Goal: Obtain resource: Download file/media

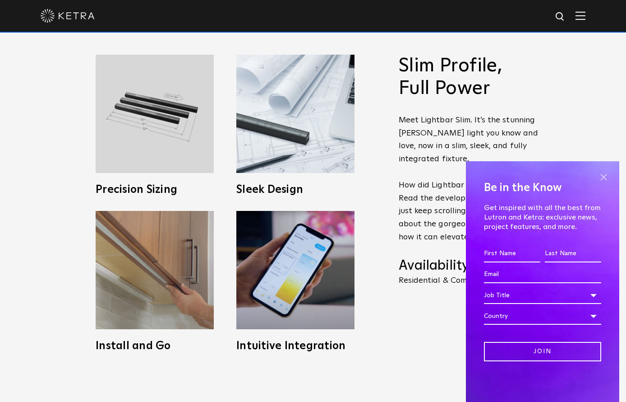
scroll to position [406, 0]
click at [600, 176] on span at bounding box center [604, 177] width 14 height 14
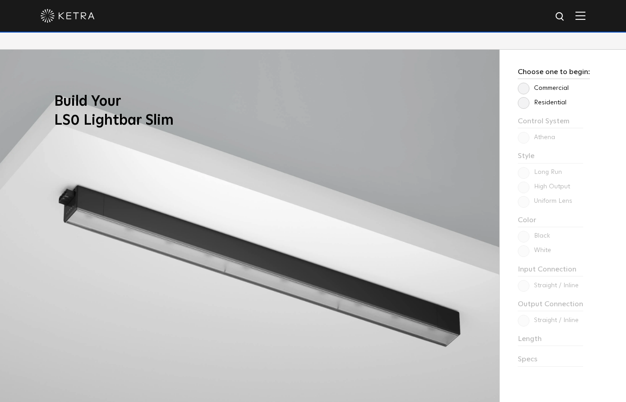
scroll to position [767, 0]
click at [522, 104] on label "Residential" at bounding box center [542, 102] width 49 height 8
click at [0, 0] on input "Residential" at bounding box center [0, 0] width 0 height 0
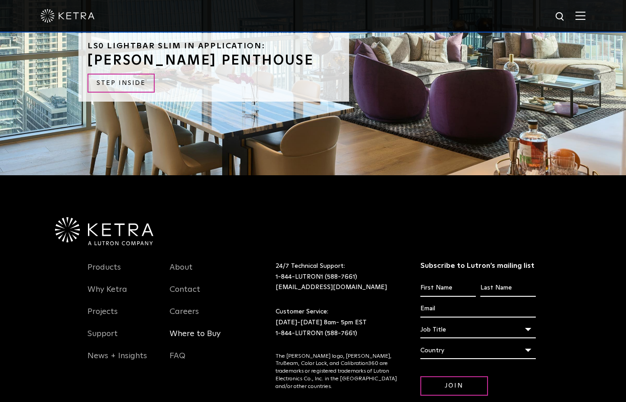
scroll to position [2265, 0]
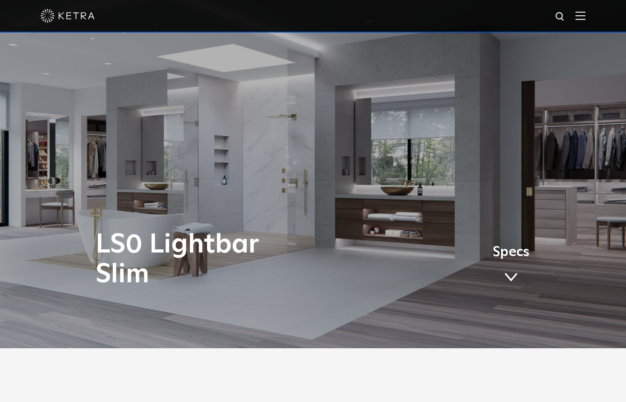
click at [508, 277] on span at bounding box center [512, 277] width 14 height 10
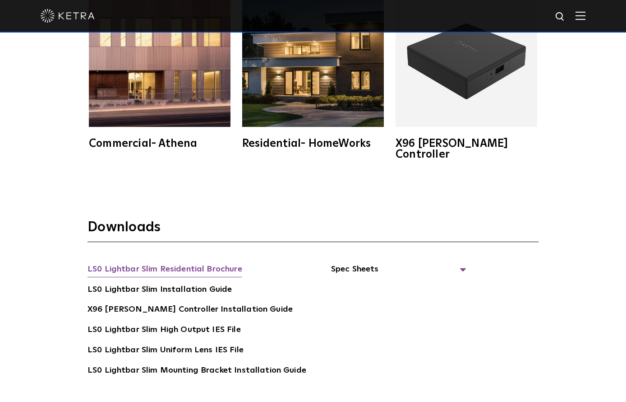
scroll to position [1687, 0]
click at [202, 262] on link "LS0 Lightbar Slim Residential Brochure" at bounding box center [165, 269] width 155 height 14
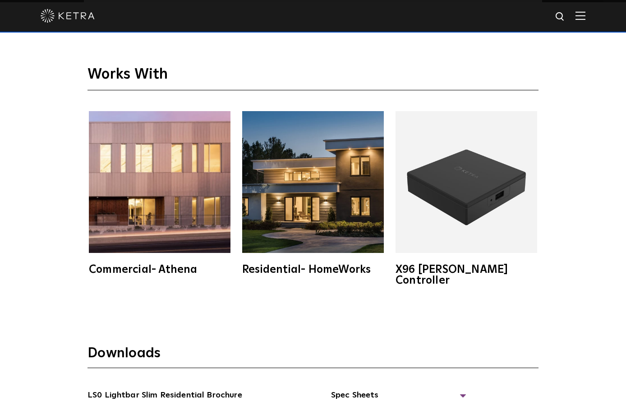
scroll to position [1560, 0]
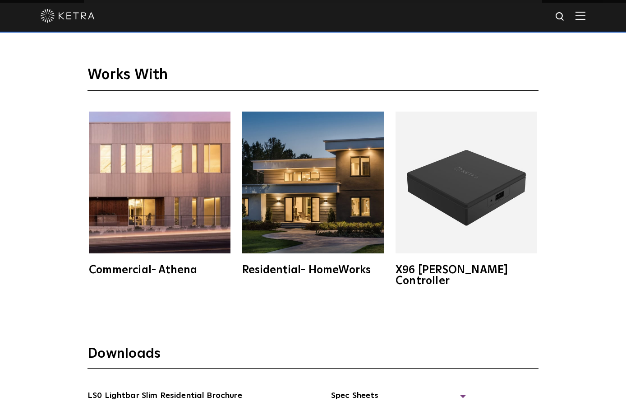
click at [484, 192] on img at bounding box center [467, 182] width 142 height 142
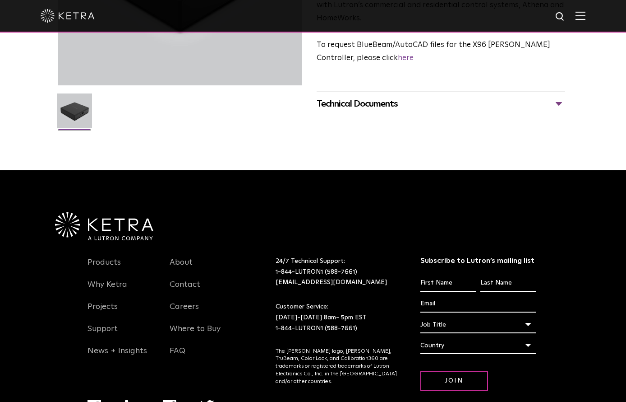
scroll to position [225, 0]
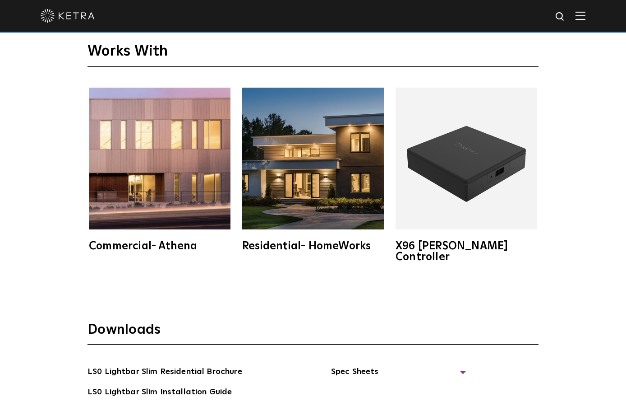
click at [318, 218] on img at bounding box center [313, 159] width 142 height 142
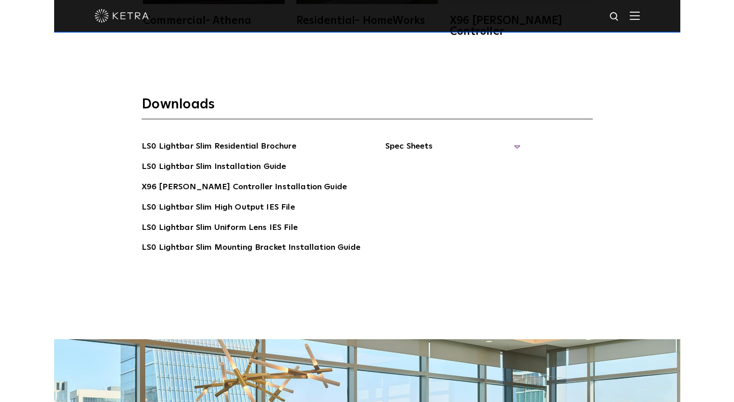
scroll to position [1786, 0]
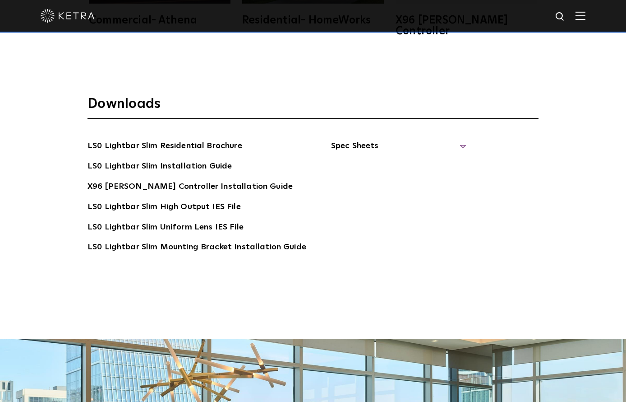
click at [331, 139] on span "Spec Sheets" at bounding box center [398, 149] width 135 height 20
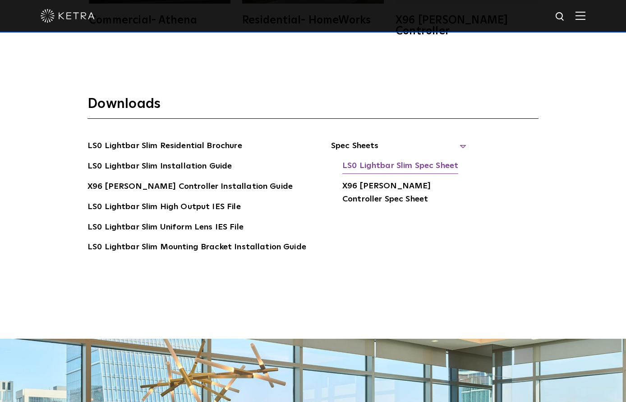
click at [380, 159] on link "LS0 Lightbar Slim Spec Sheet" at bounding box center [401, 166] width 116 height 14
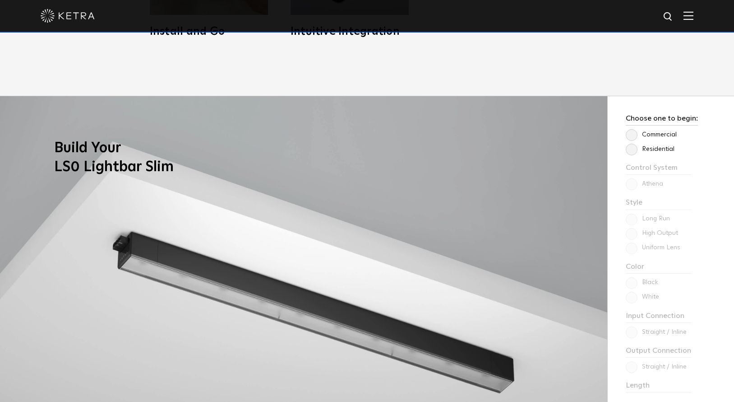
scroll to position [721, 0]
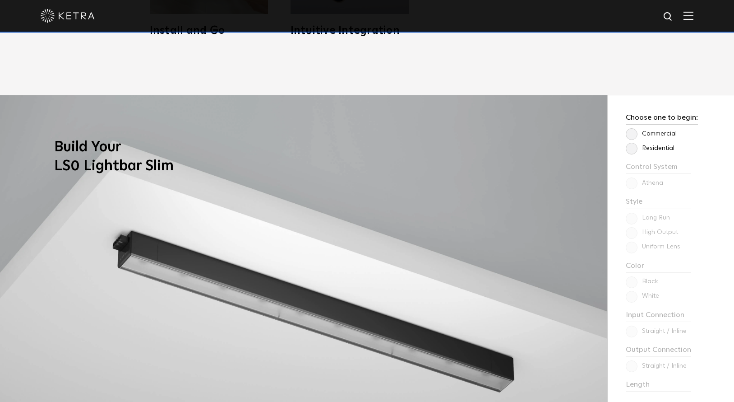
click at [630, 136] on label "Commercial" at bounding box center [651, 134] width 51 height 8
click at [0, 0] on input "Commercial" at bounding box center [0, 0] width 0 height 0
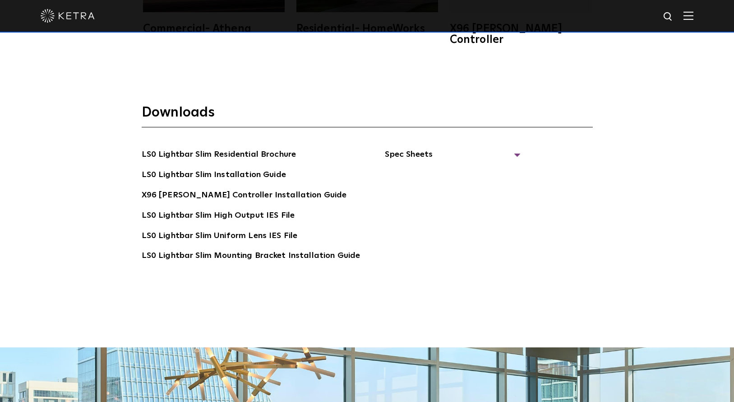
scroll to position [1778, 0]
